Goal: Information Seeking & Learning: Learn about a topic

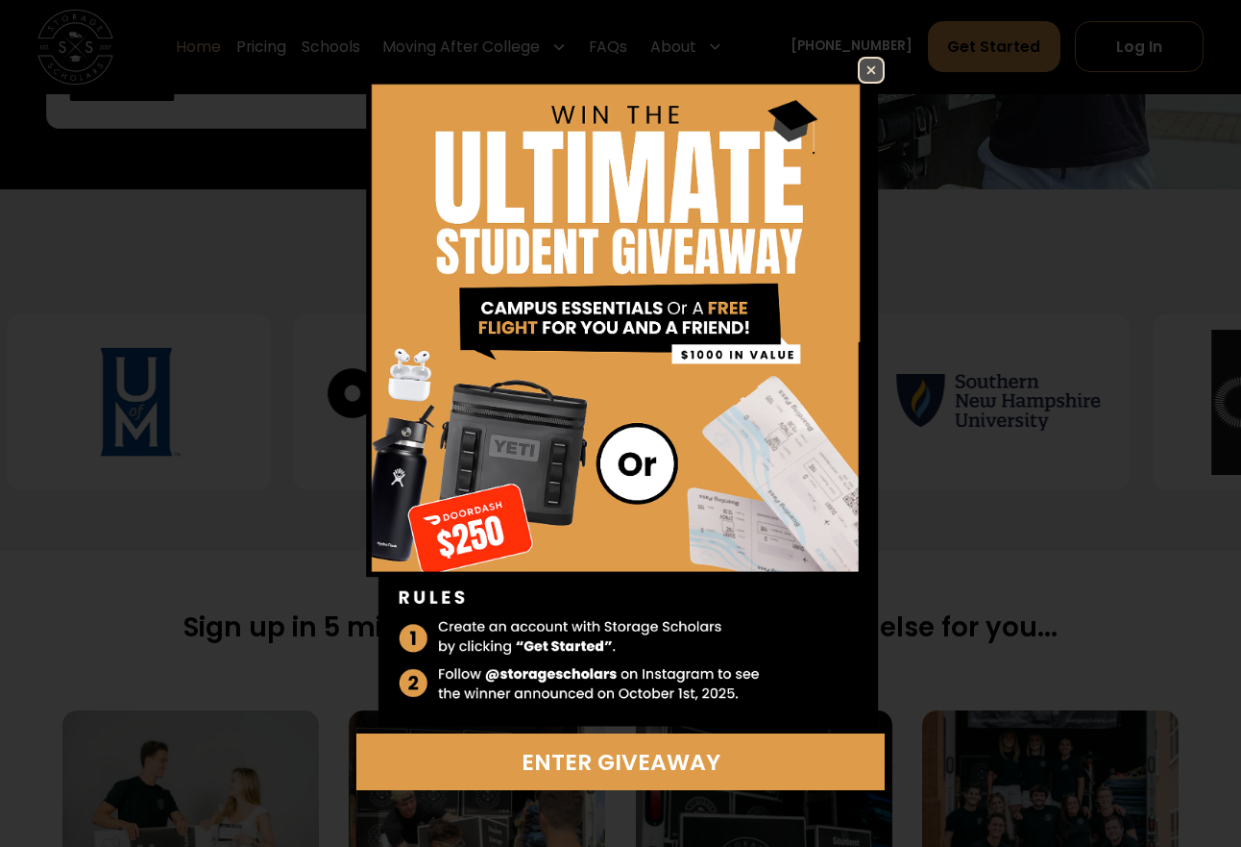
scroll to position [695, 0]
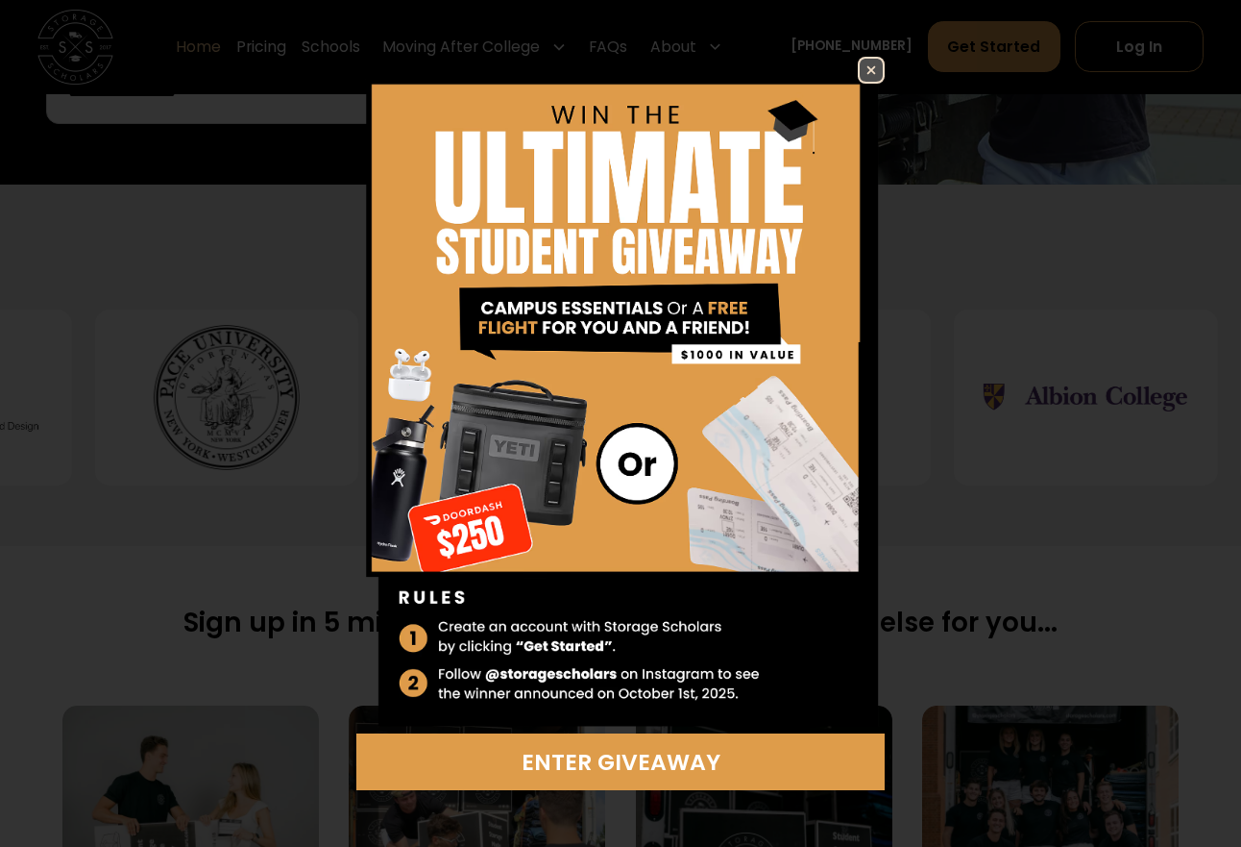
click at [867, 57] on link at bounding box center [871, 70] width 27 height 27
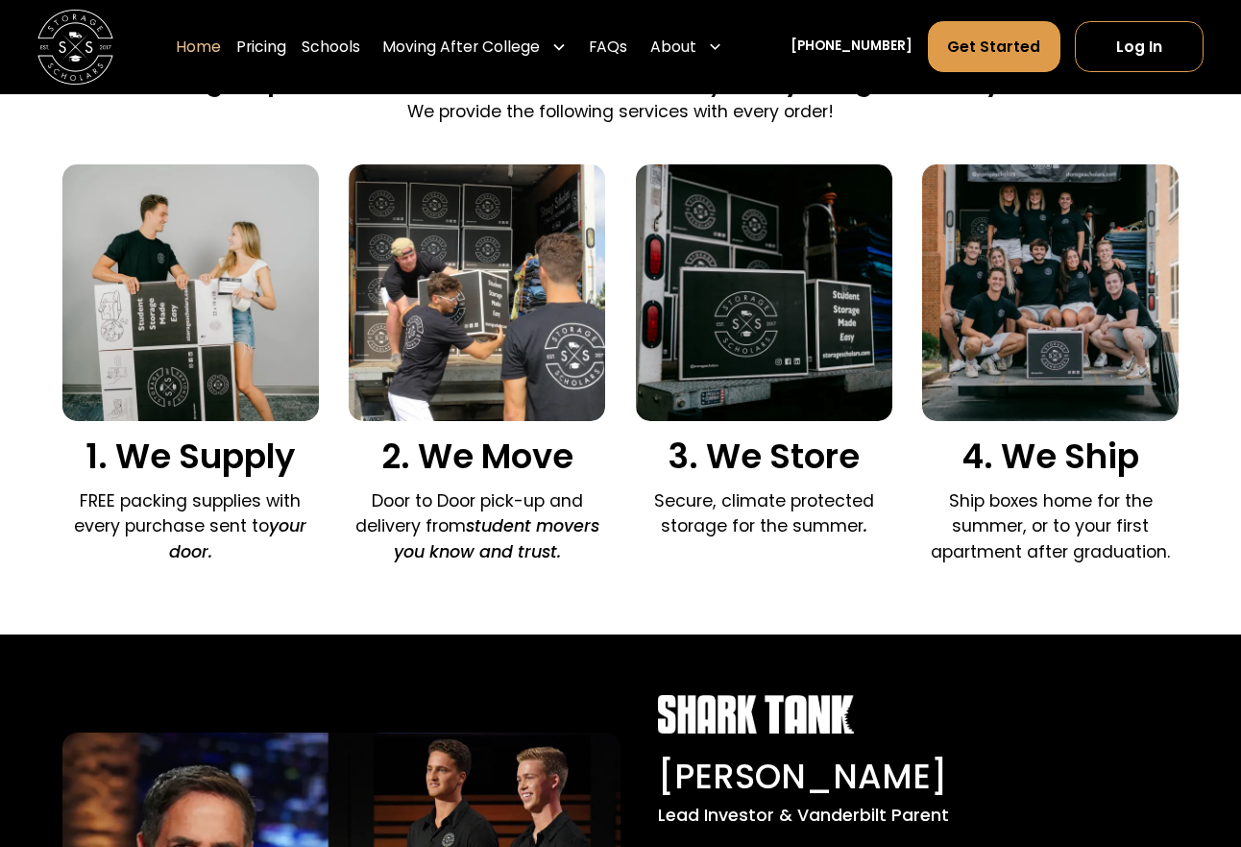
scroll to position [1147, 0]
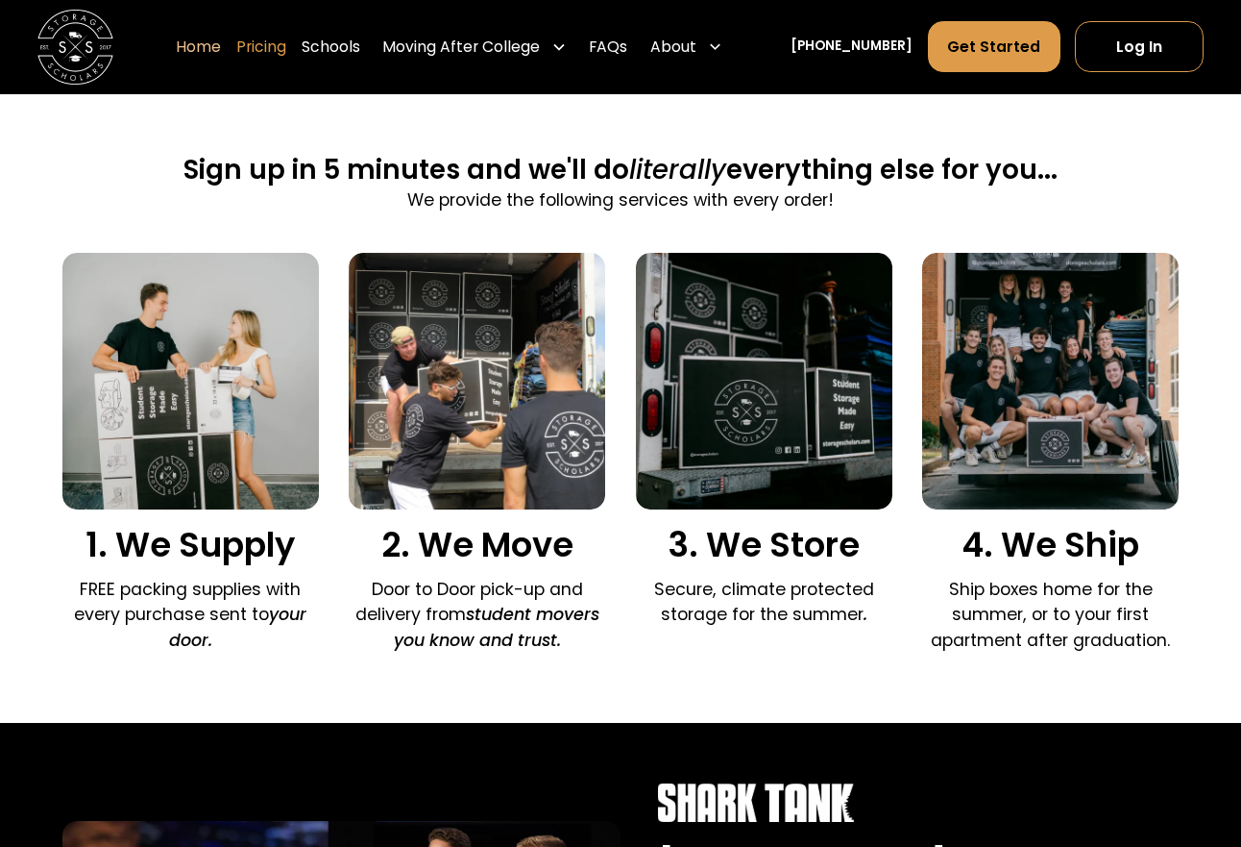
click at [286, 48] on link "Pricing" at bounding box center [261, 47] width 50 height 53
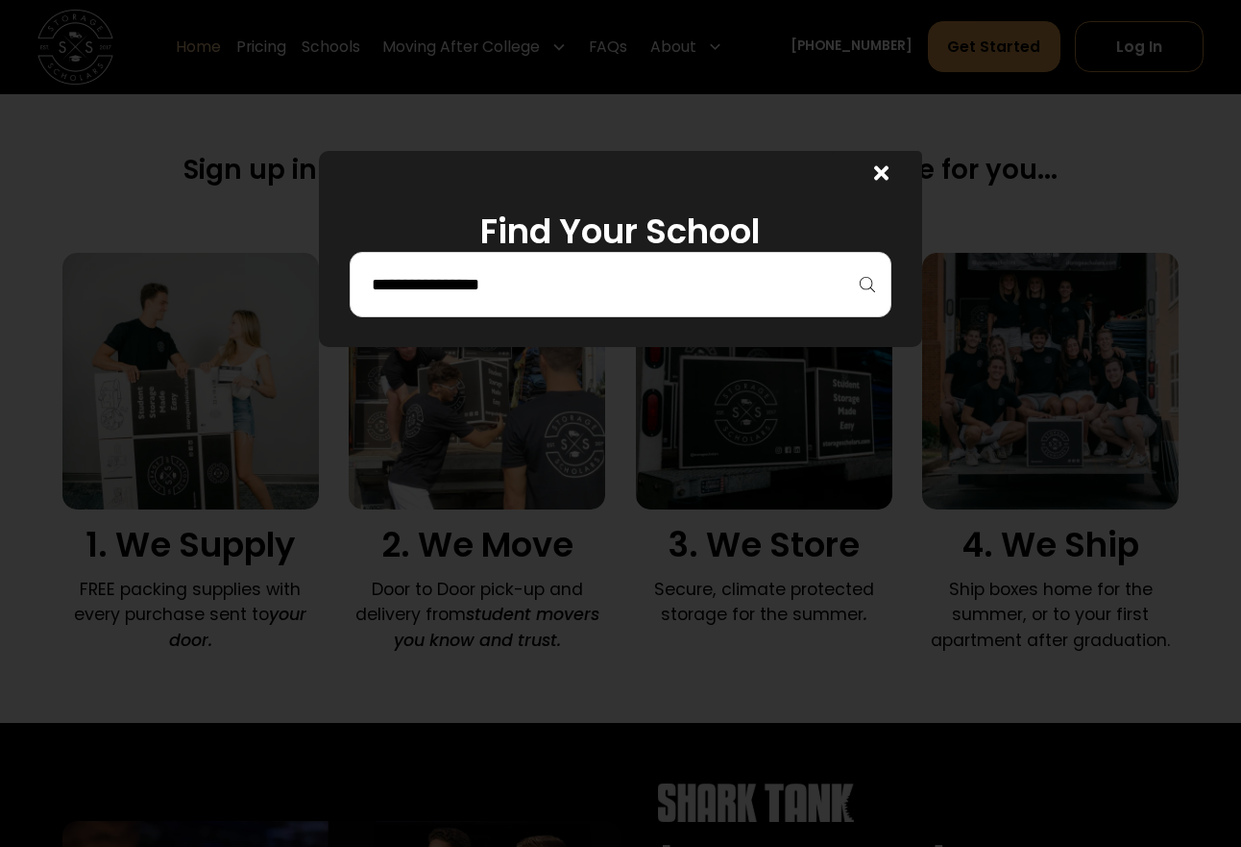
click at [582, 304] on div at bounding box center [621, 284] width 543 height 65
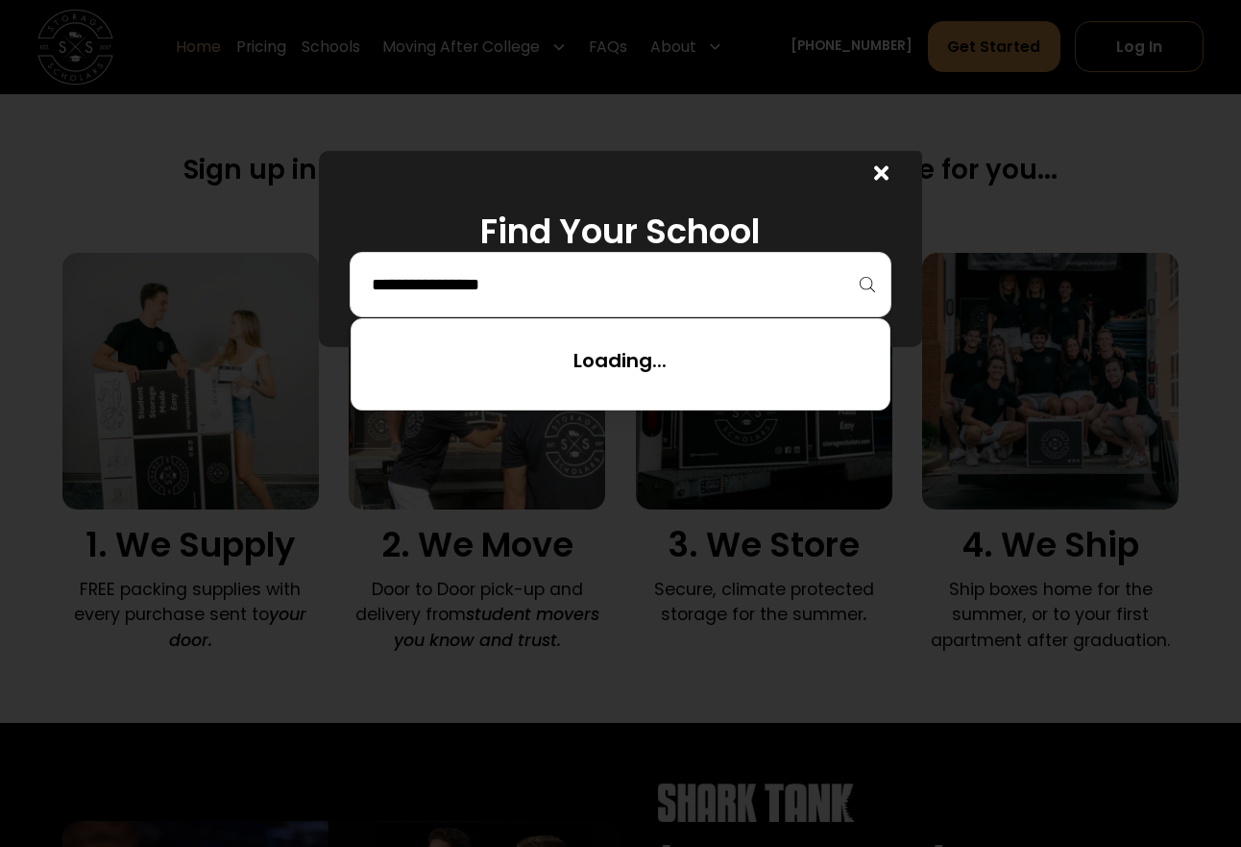
click at [493, 276] on input "search" at bounding box center [621, 284] width 503 height 33
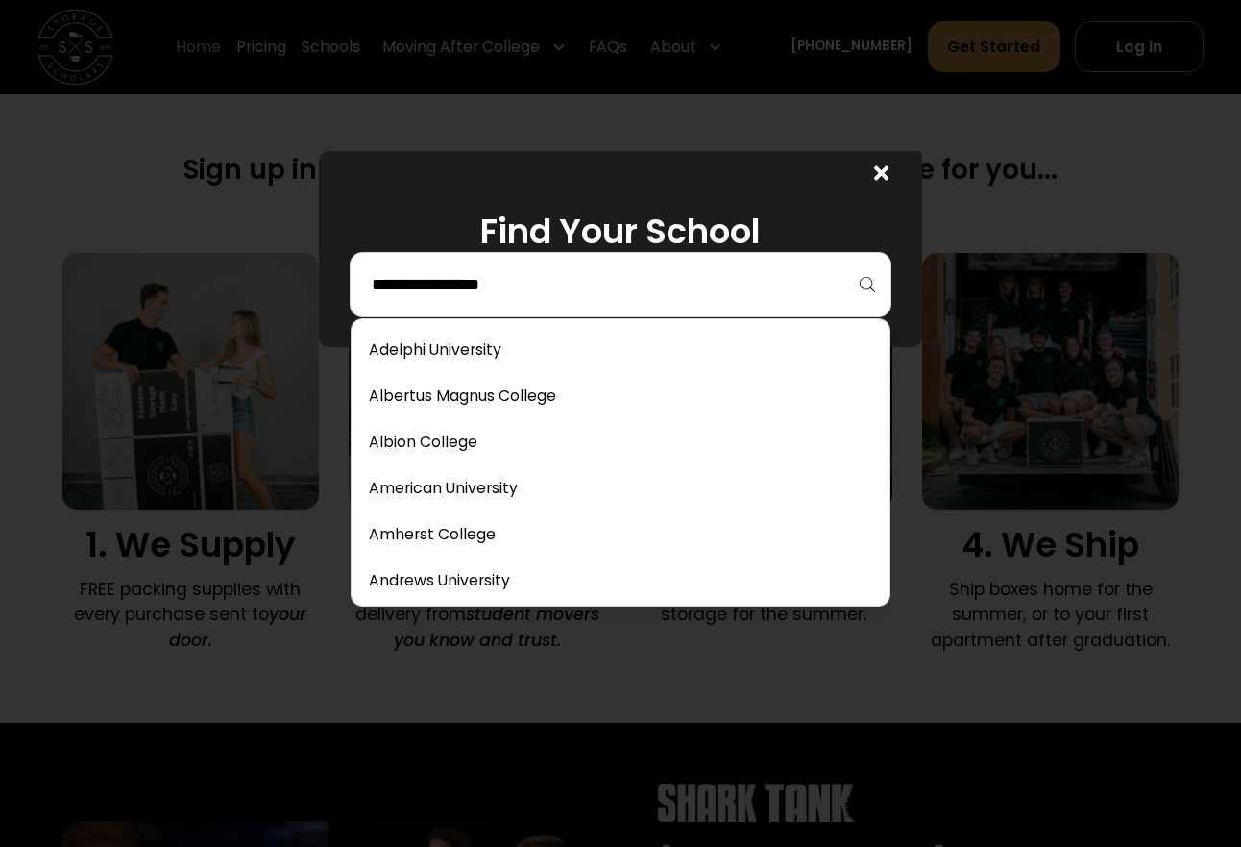
type input "*"
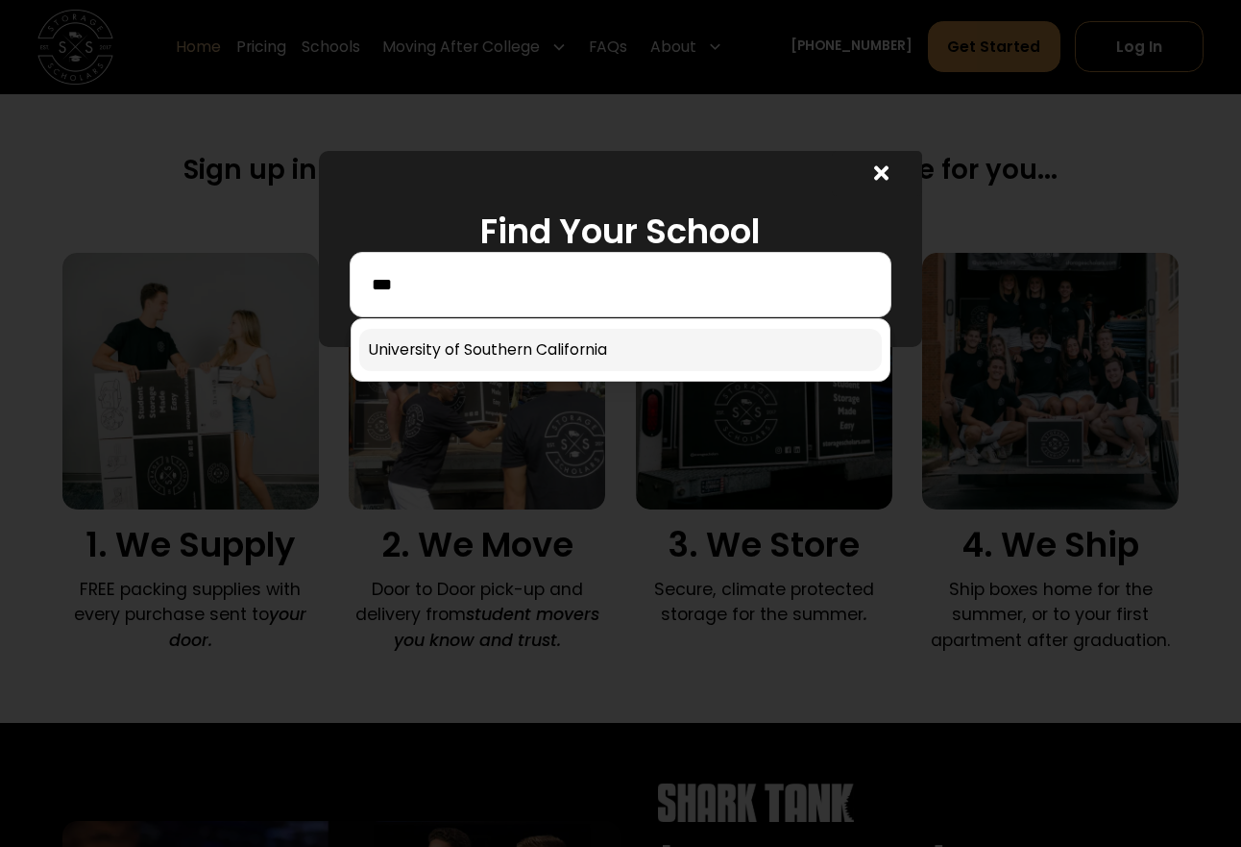
type input "***"
click at [492, 346] on link at bounding box center [621, 350] width 524 height 42
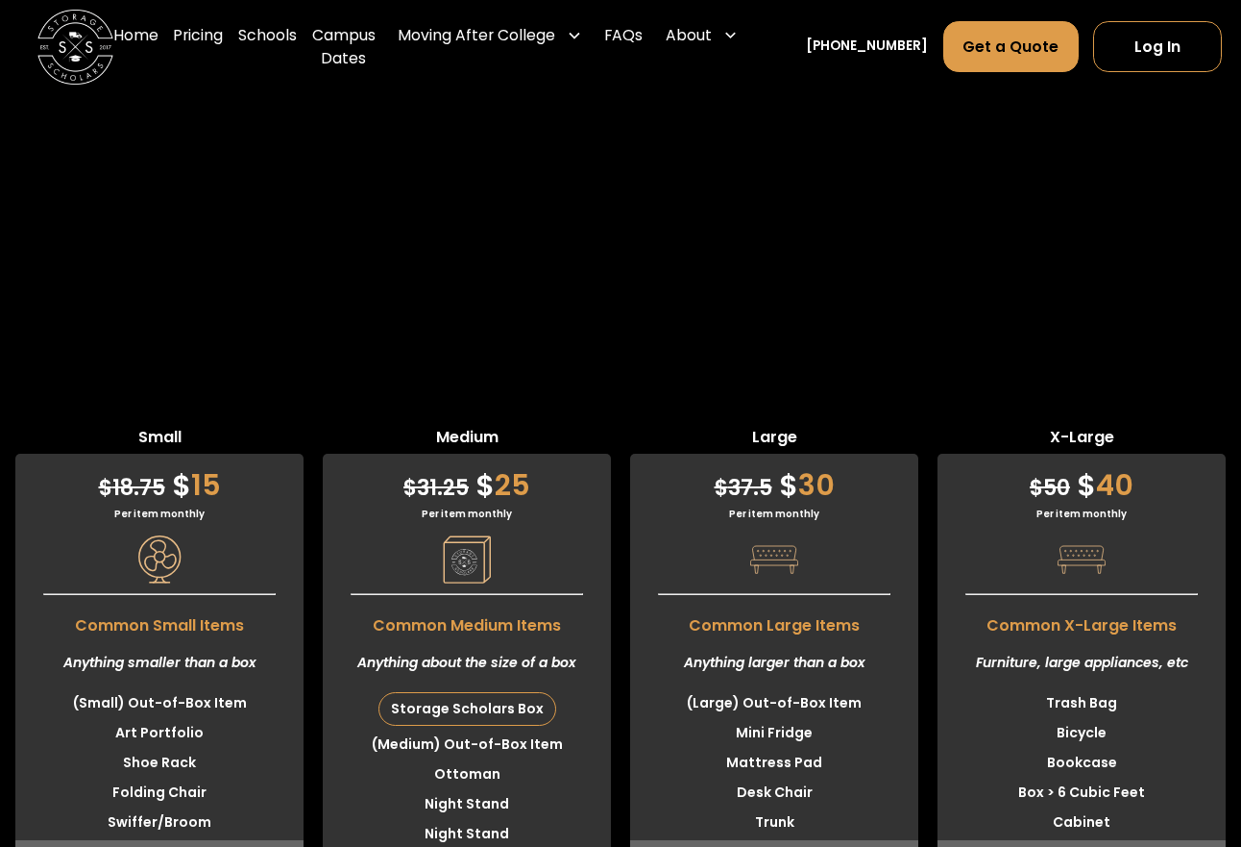
scroll to position [4439, 0]
click at [487, 820] on li "Night Stand" at bounding box center [467, 835] width 288 height 30
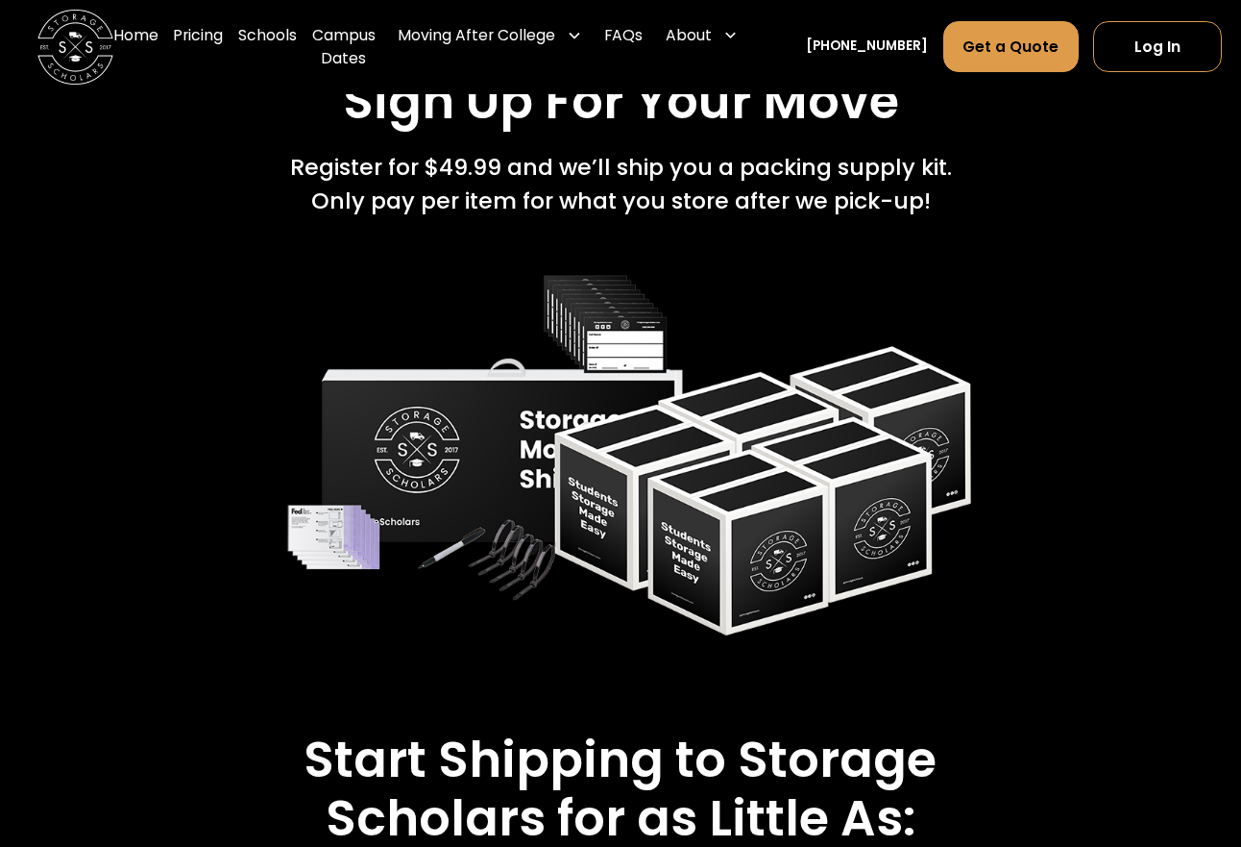
scroll to position [2691, 0]
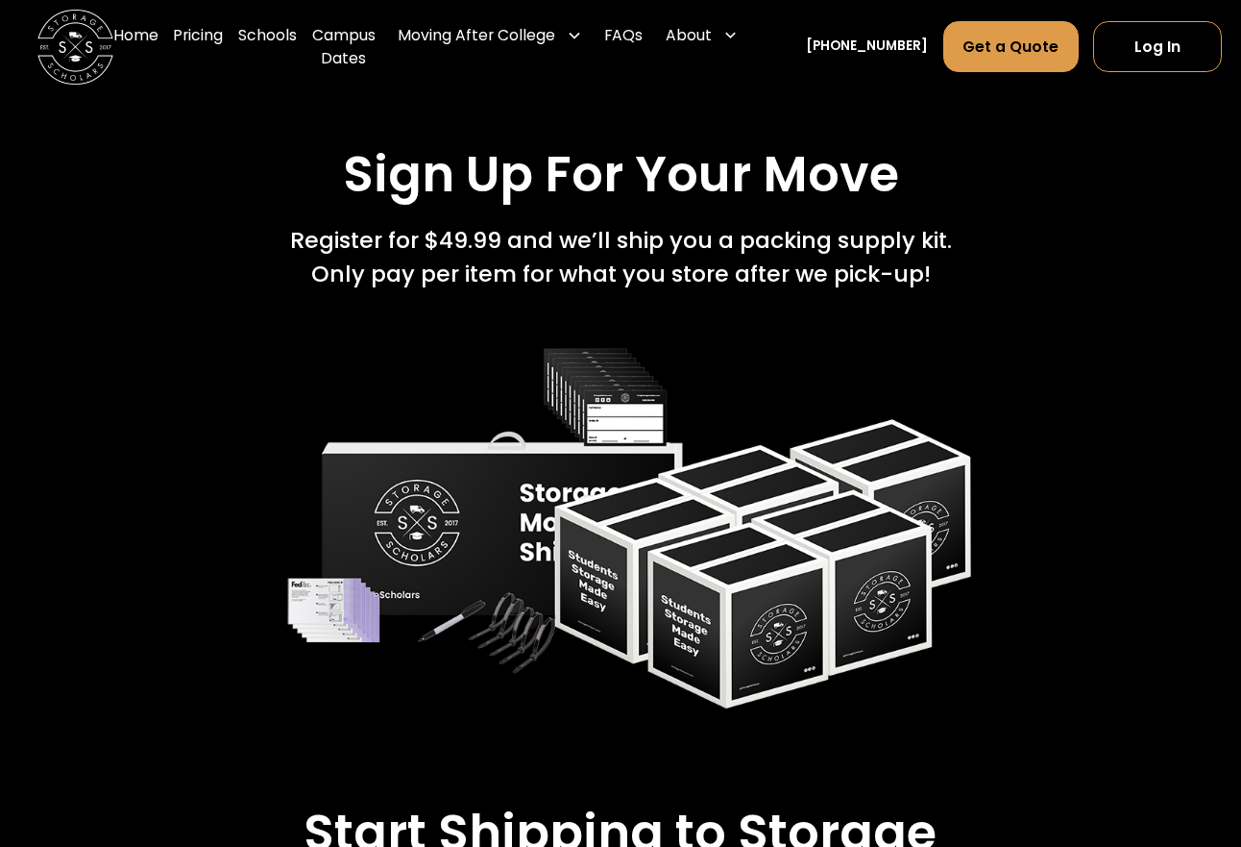
click at [107, 46] on img "home" at bounding box center [74, 47] width 75 height 75
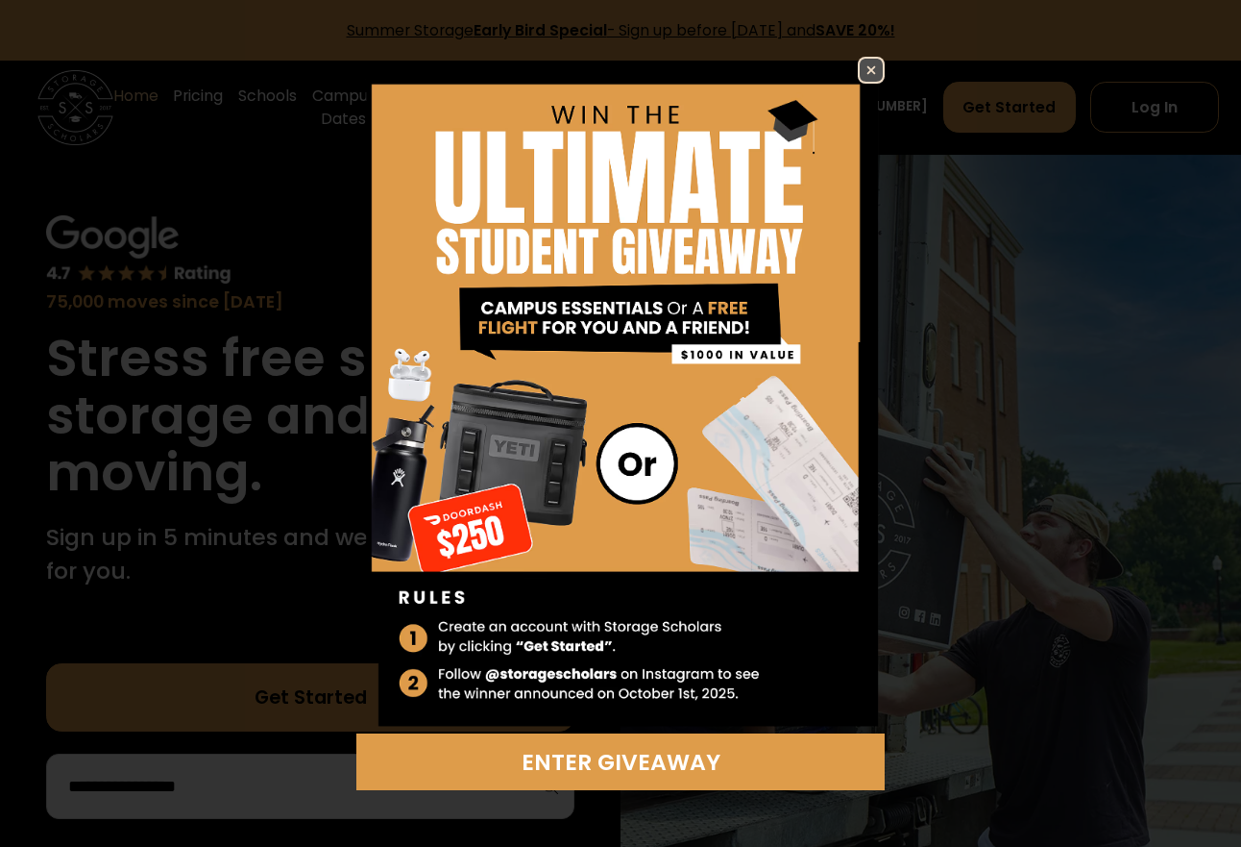
click at [1123, 44] on div "Enter Giveaway" at bounding box center [620, 423] width 1241 height 847
